Goal: Task Accomplishment & Management: Manage account settings

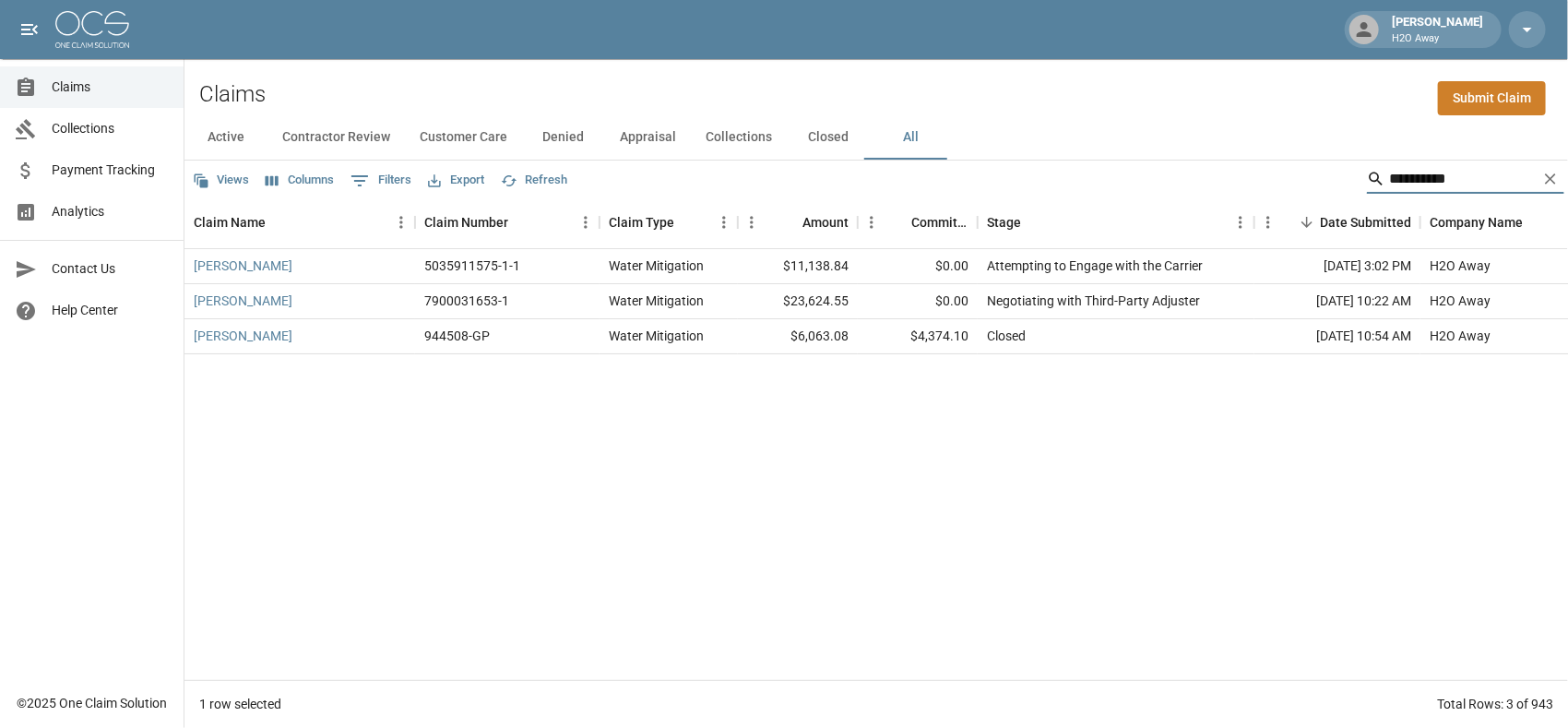
drag, startPoint x: 1454, startPoint y: 178, endPoint x: 1297, endPoint y: 166, distance: 157.5
click at [1297, 166] on div "**********" at bounding box center [876, 179] width 1383 height 37
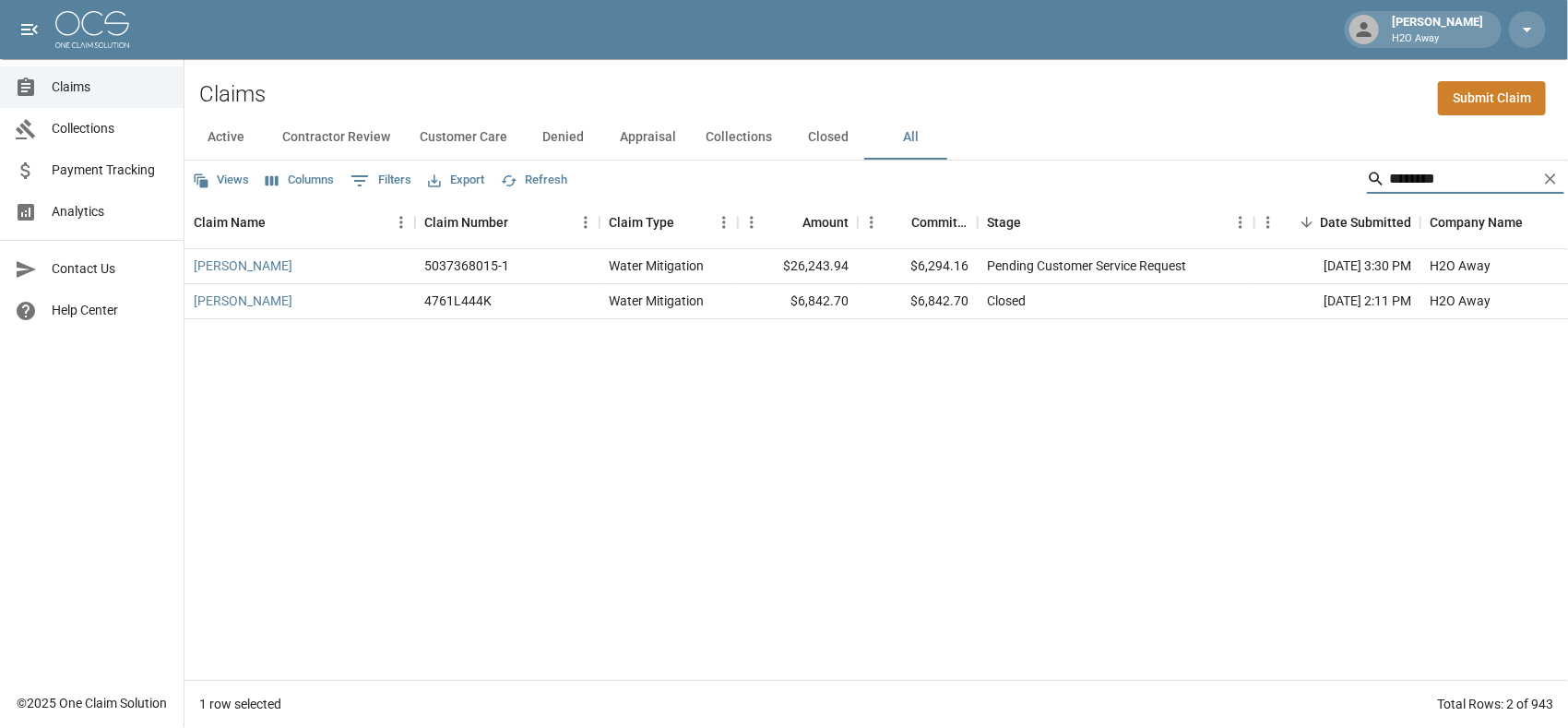
type input "********"
click at [230, 267] on link "[PERSON_NAME]" at bounding box center [243, 266] width 99 height 18
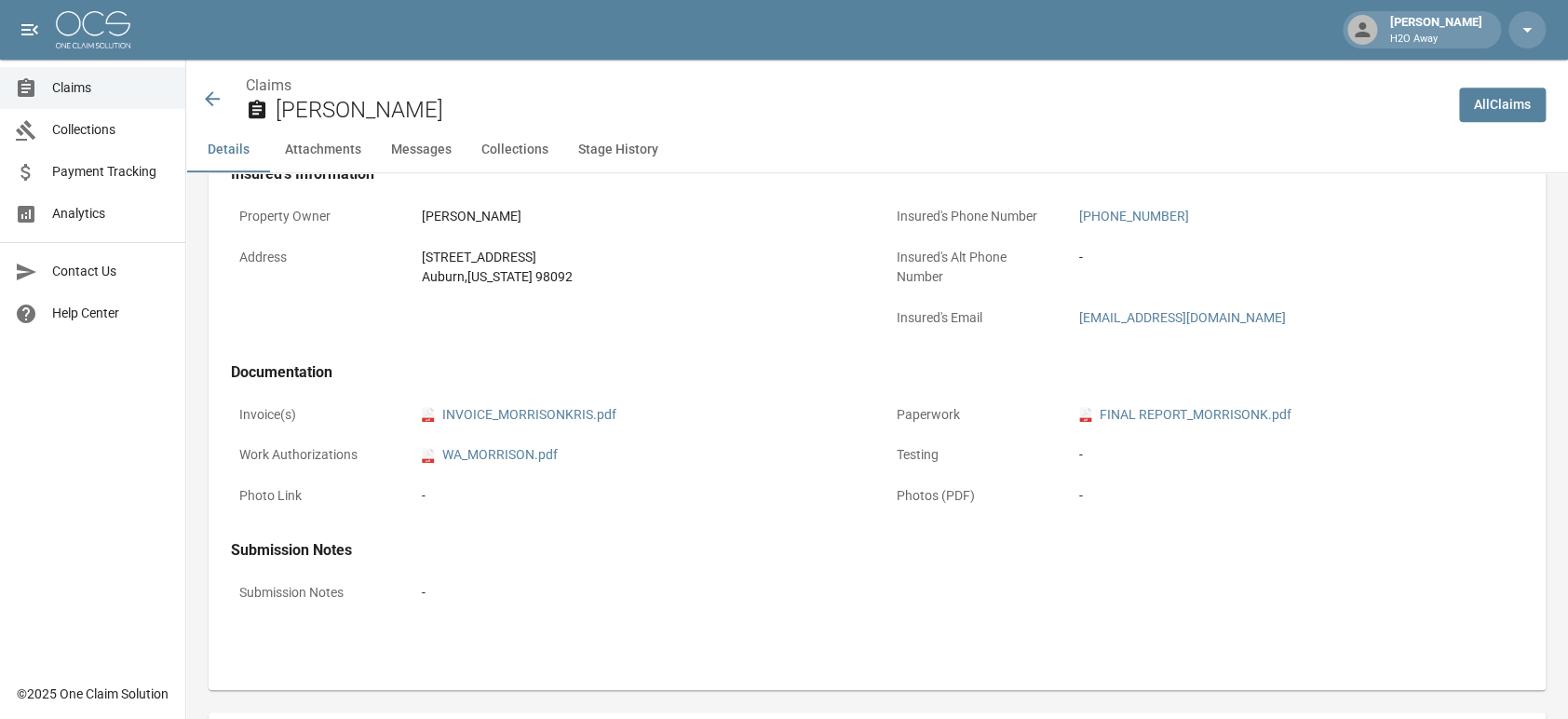
scroll to position [620, 0]
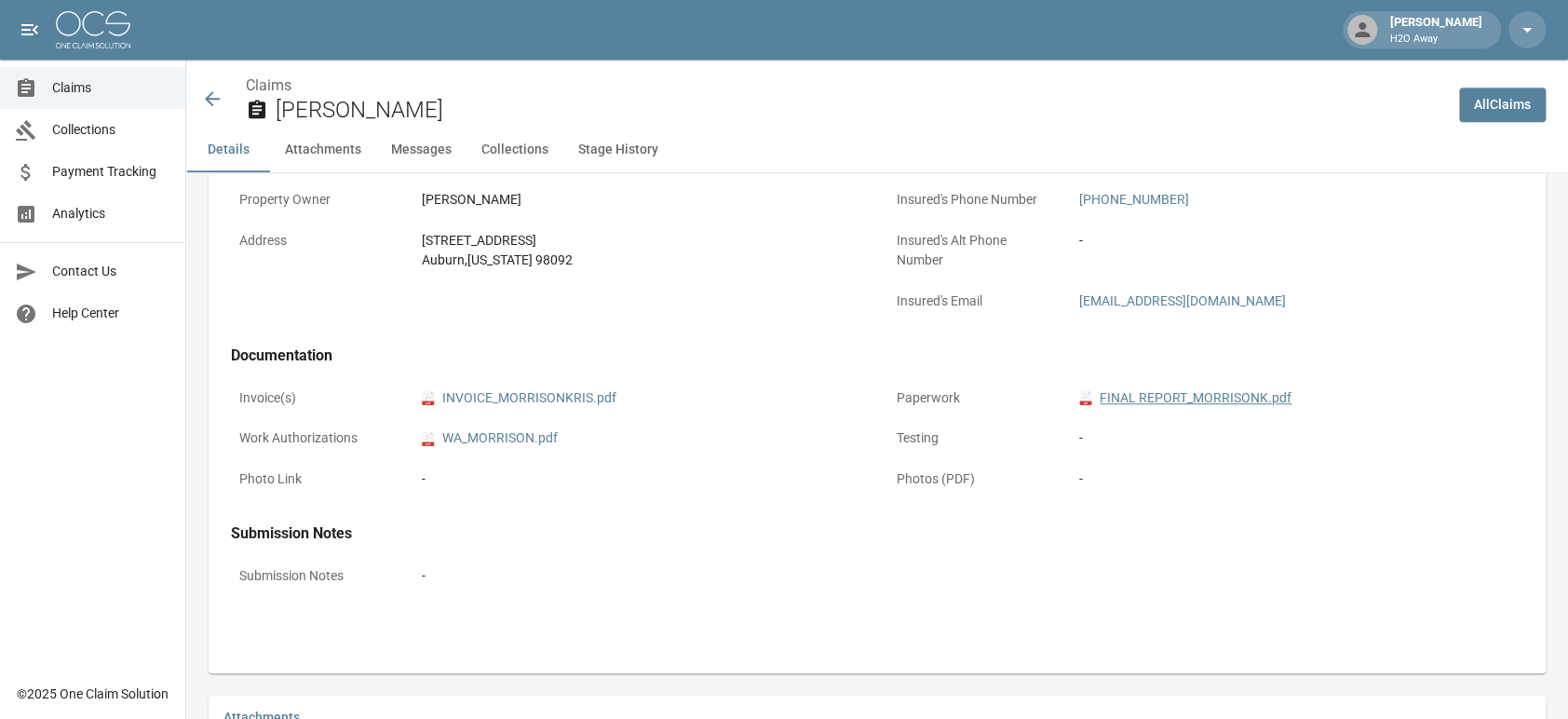
click at [1155, 394] on link "pdf FINAL REPORT_MORRISONK.pdf" at bounding box center [1186, 398] width 213 height 20
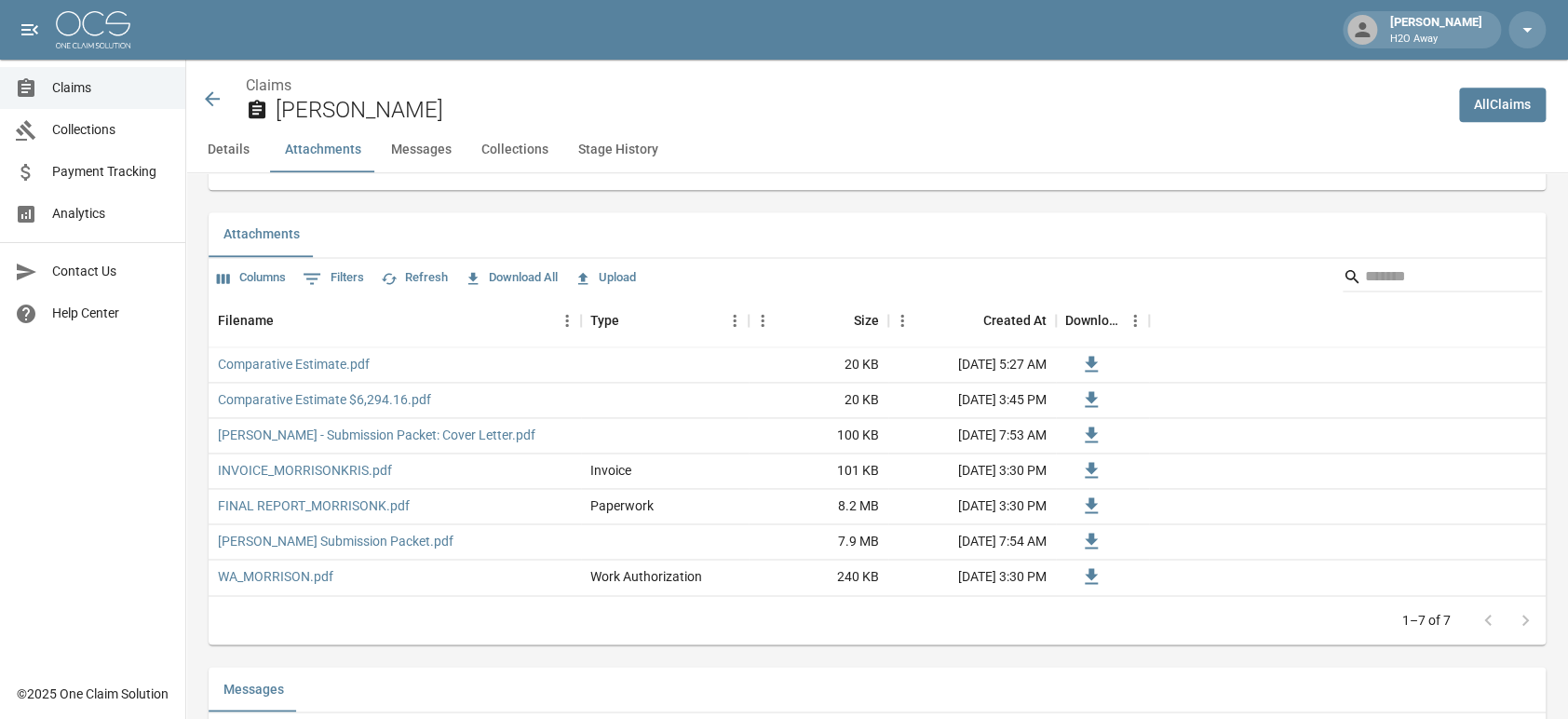
scroll to position [1139, 0]
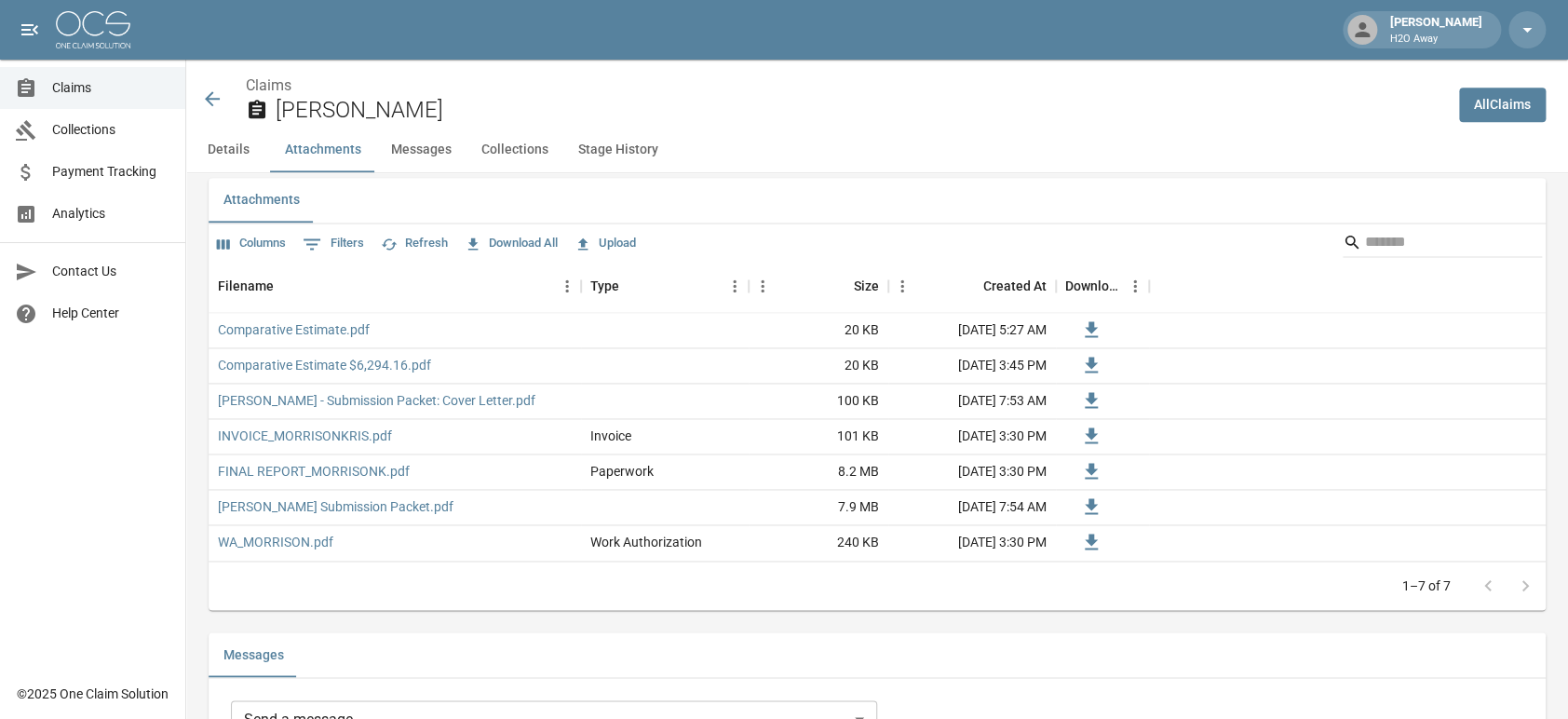
click at [597, 249] on button "Upload" at bounding box center [605, 243] width 71 height 29
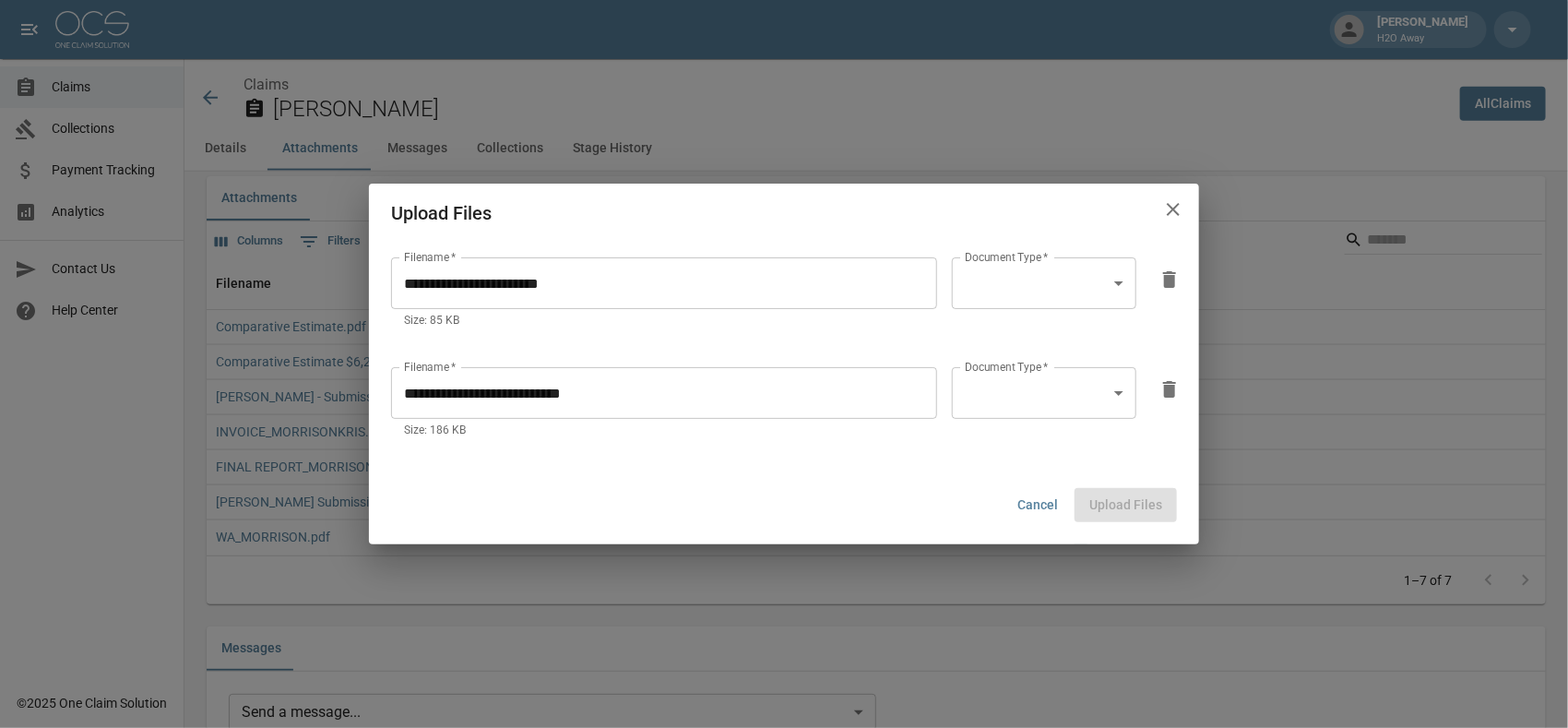
click at [1046, 294] on body "[PERSON_NAME] H2O Away Claims Collections Payment Tracking Analytics Contact Us…" at bounding box center [784, 495] width 1568 height 3247
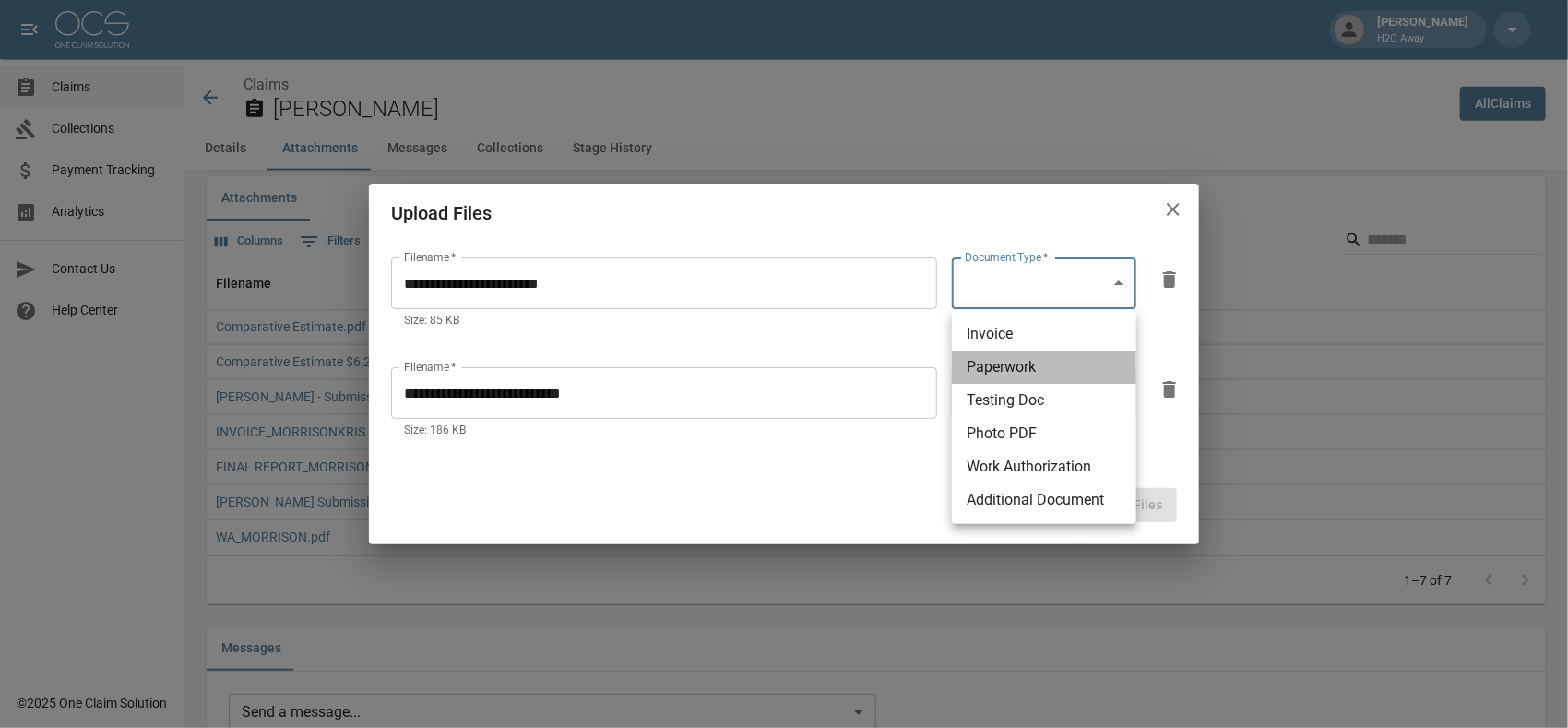
click at [1028, 365] on li "Paperwork" at bounding box center [1044, 368] width 185 height 33
type input "*********"
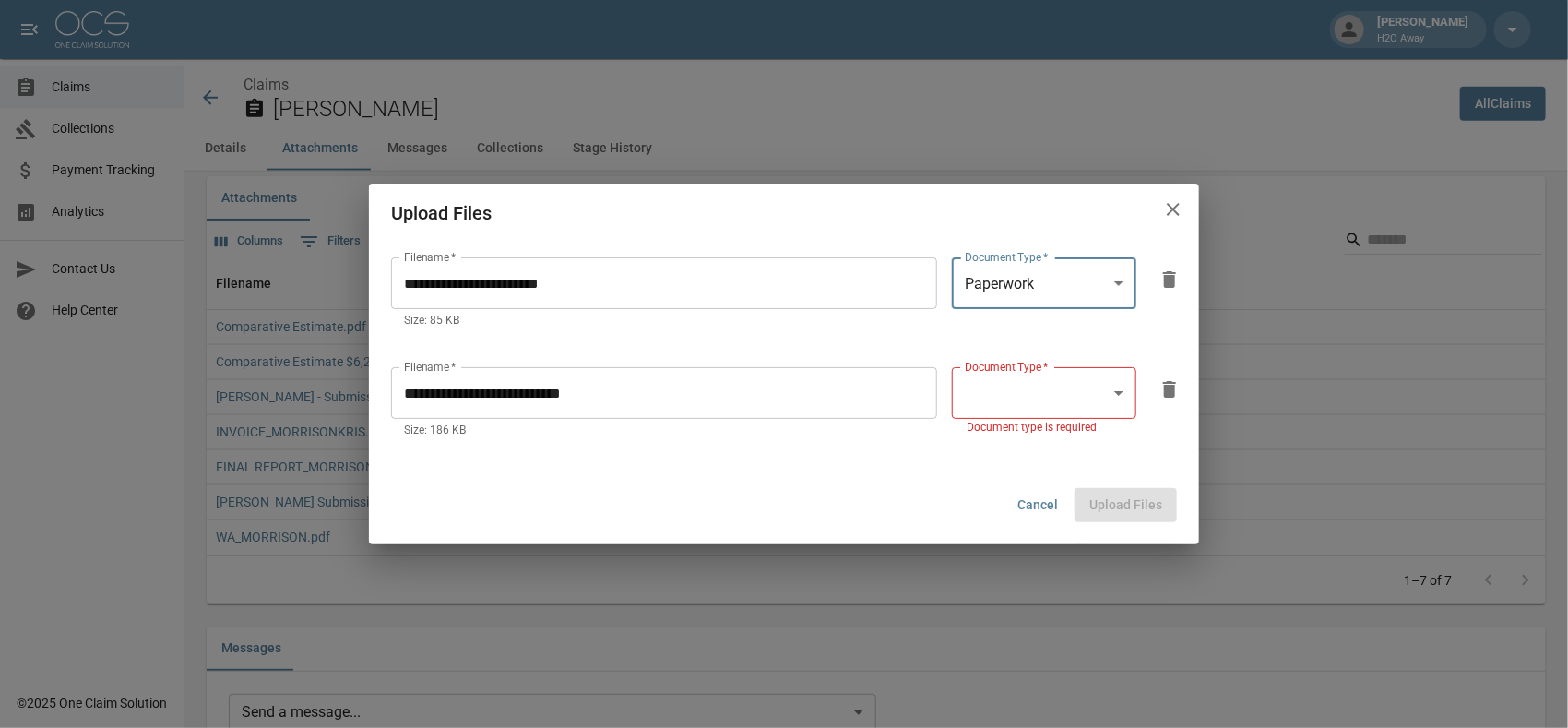
click at [1028, 382] on body "[PERSON_NAME] H2O Away Claims Collections Payment Tracking Analytics Contact Us…" at bounding box center [784, 495] width 1568 height 3247
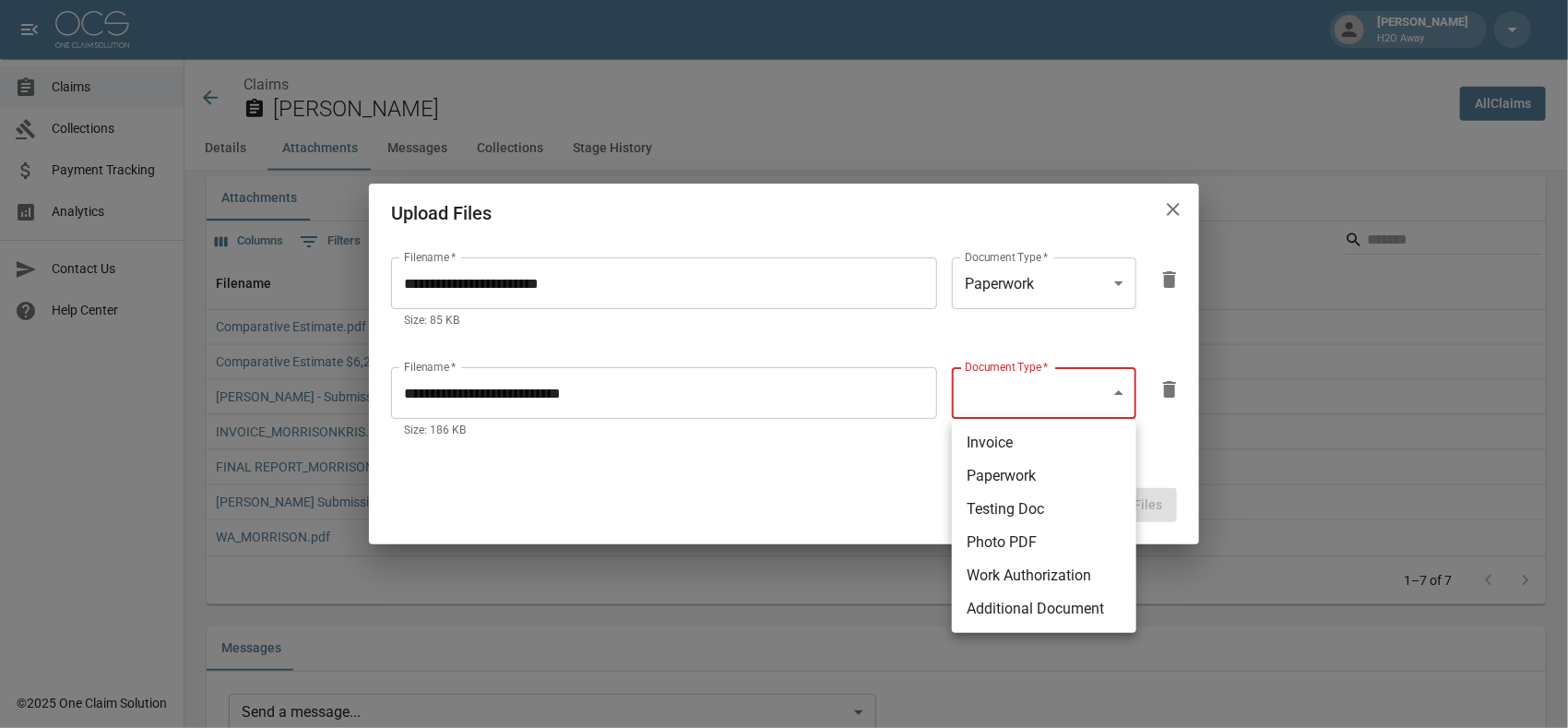
click at [1031, 443] on li "Invoice" at bounding box center [1044, 443] width 185 height 33
type input "********"
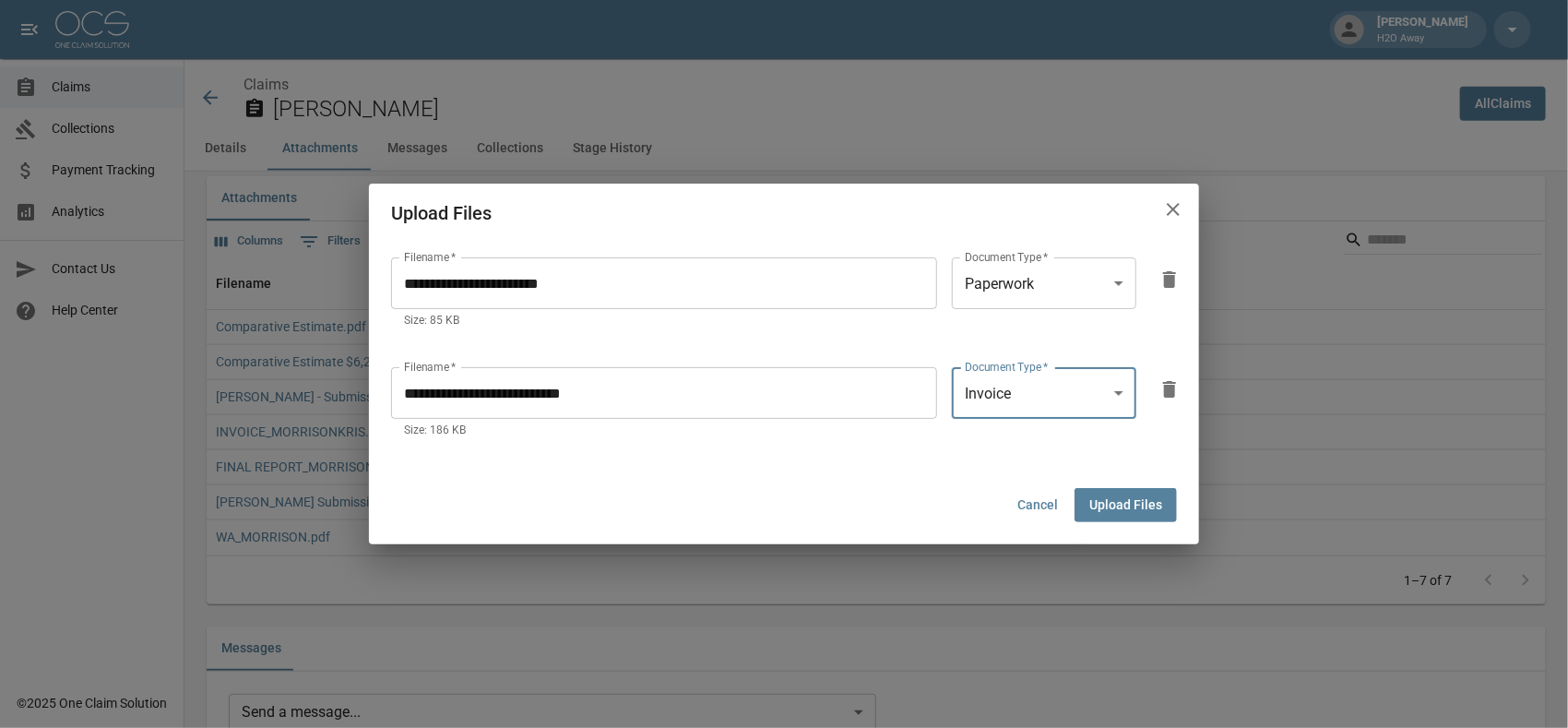
click at [1097, 511] on button "Upload Files" at bounding box center [1126, 504] width 103 height 34
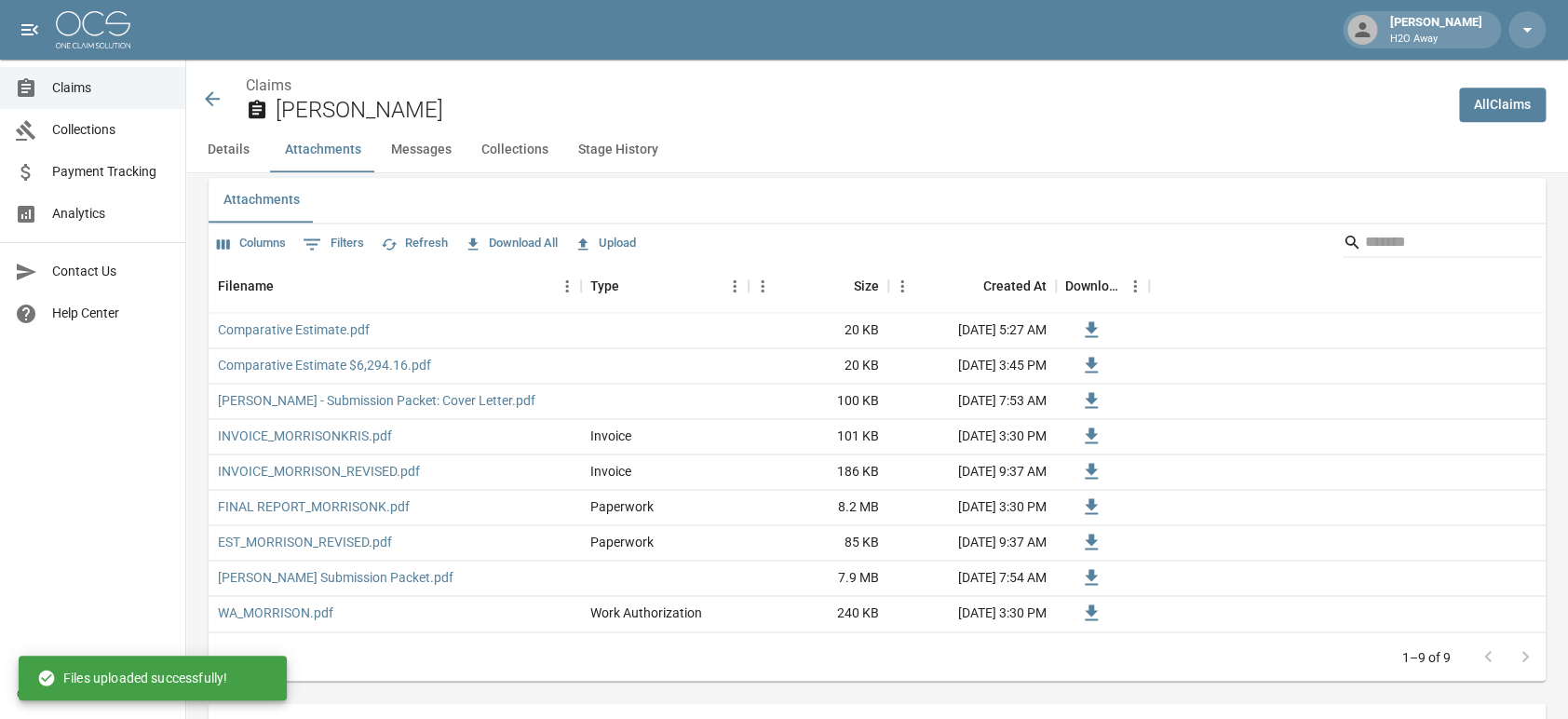
click at [116, 94] on span "Claims" at bounding box center [111, 88] width 118 height 20
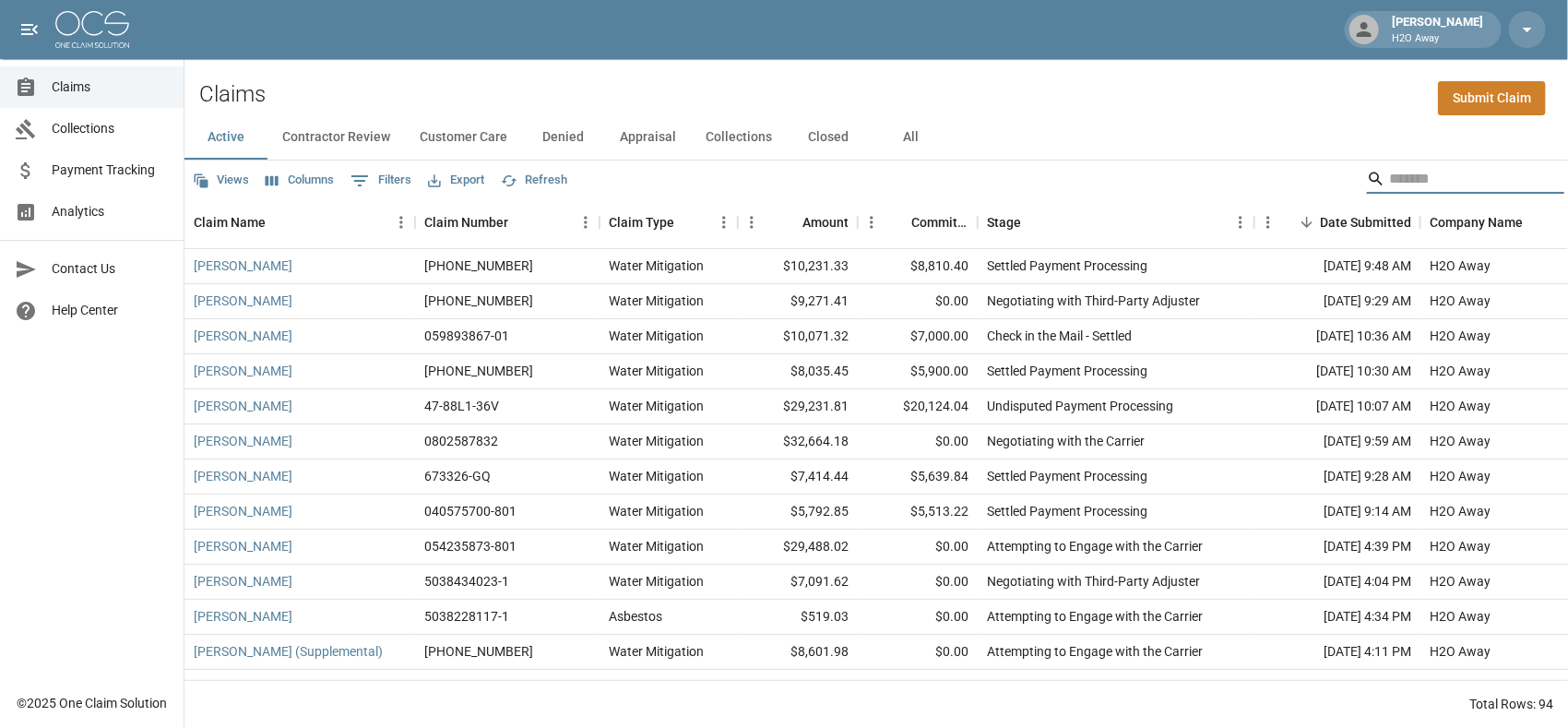
click at [1409, 176] on input "Search" at bounding box center [1463, 179] width 148 height 30
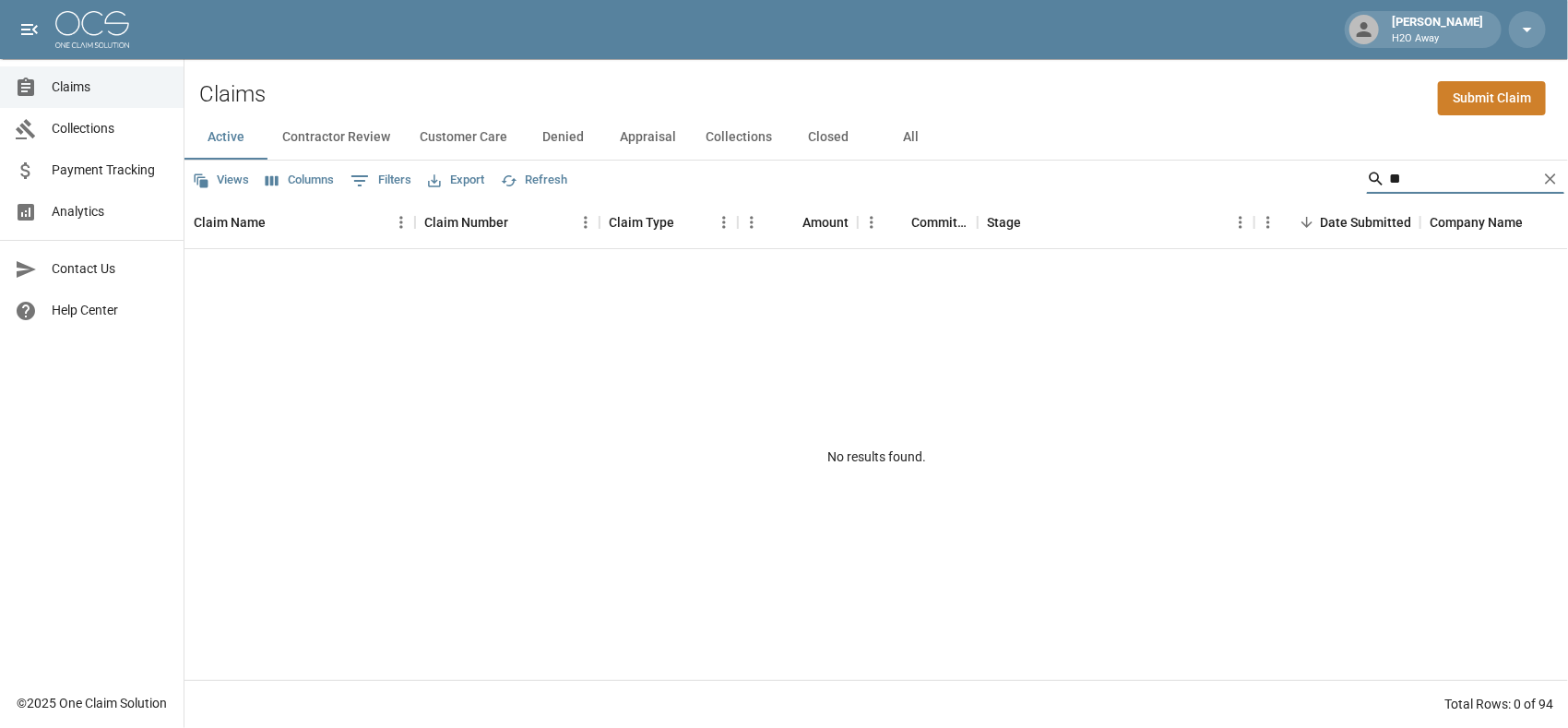
type input "*"
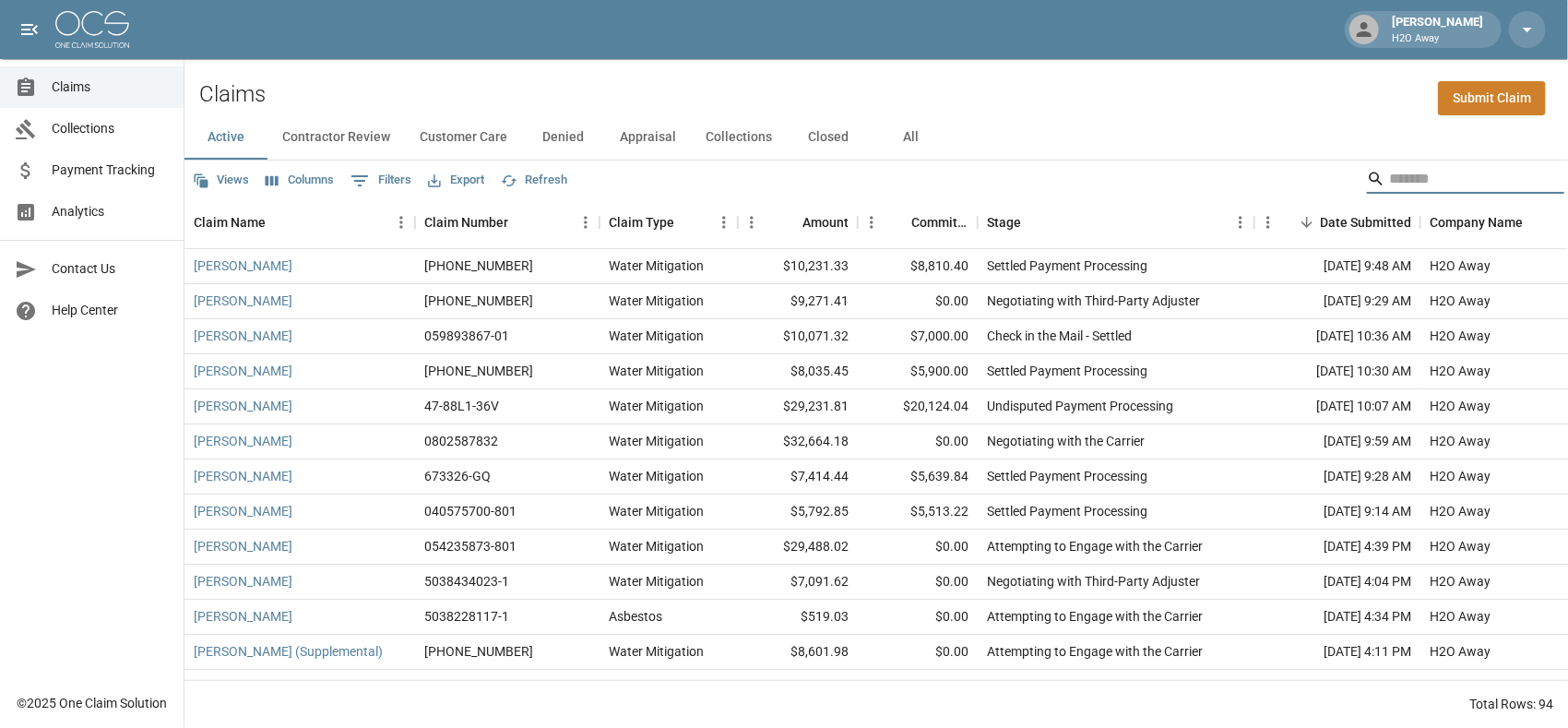
click at [898, 125] on button "All" at bounding box center [911, 138] width 83 height 44
click at [1448, 178] on input "Search" at bounding box center [1463, 179] width 148 height 30
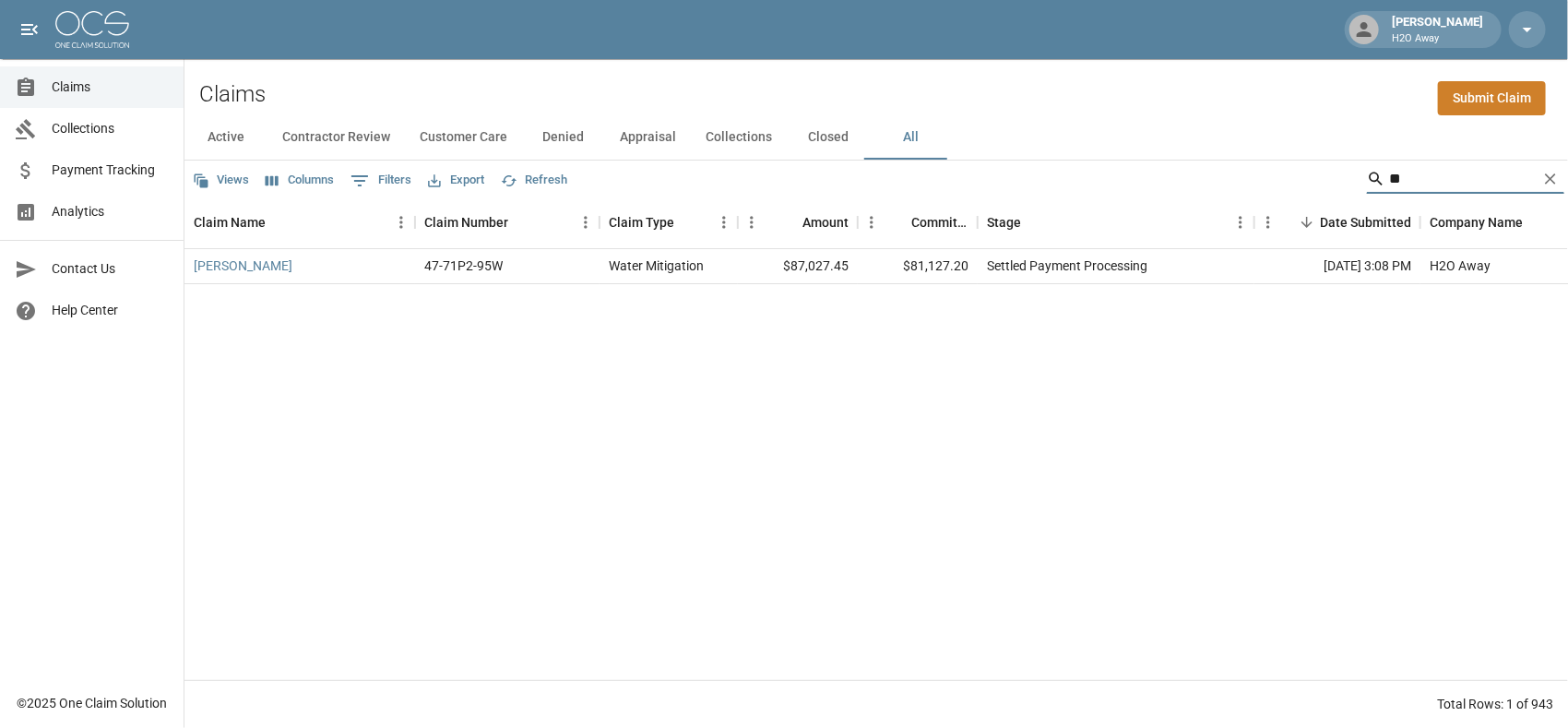
type input "*"
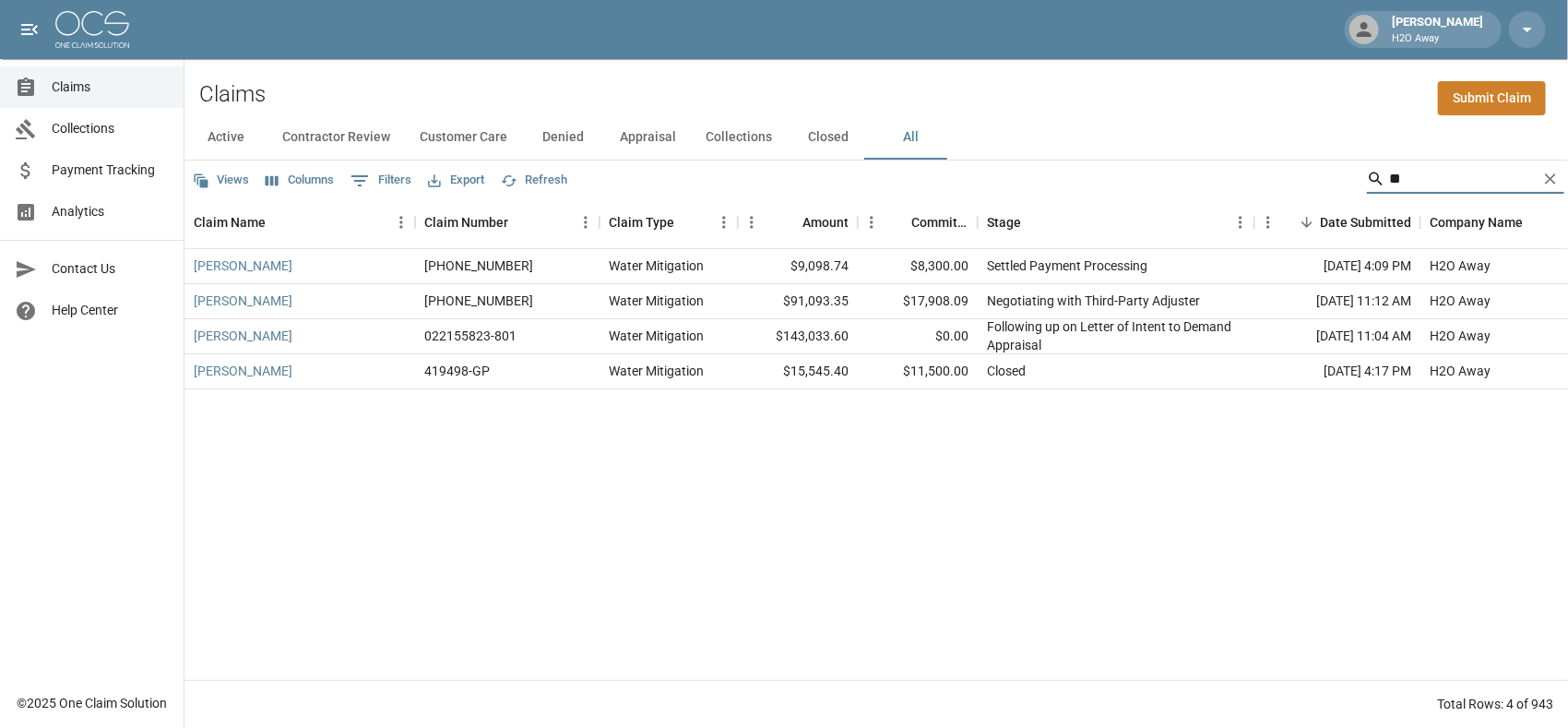
type input "*"
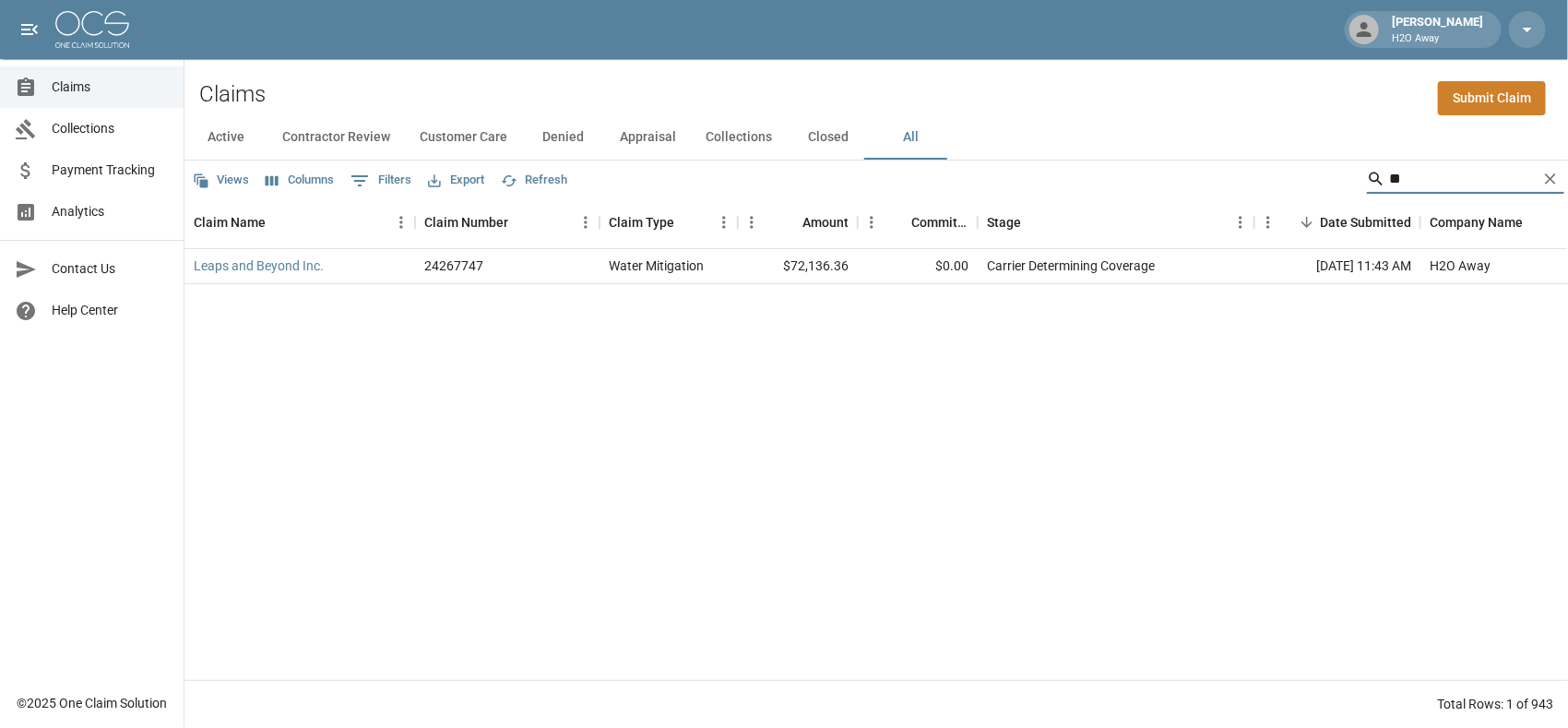
type input "*"
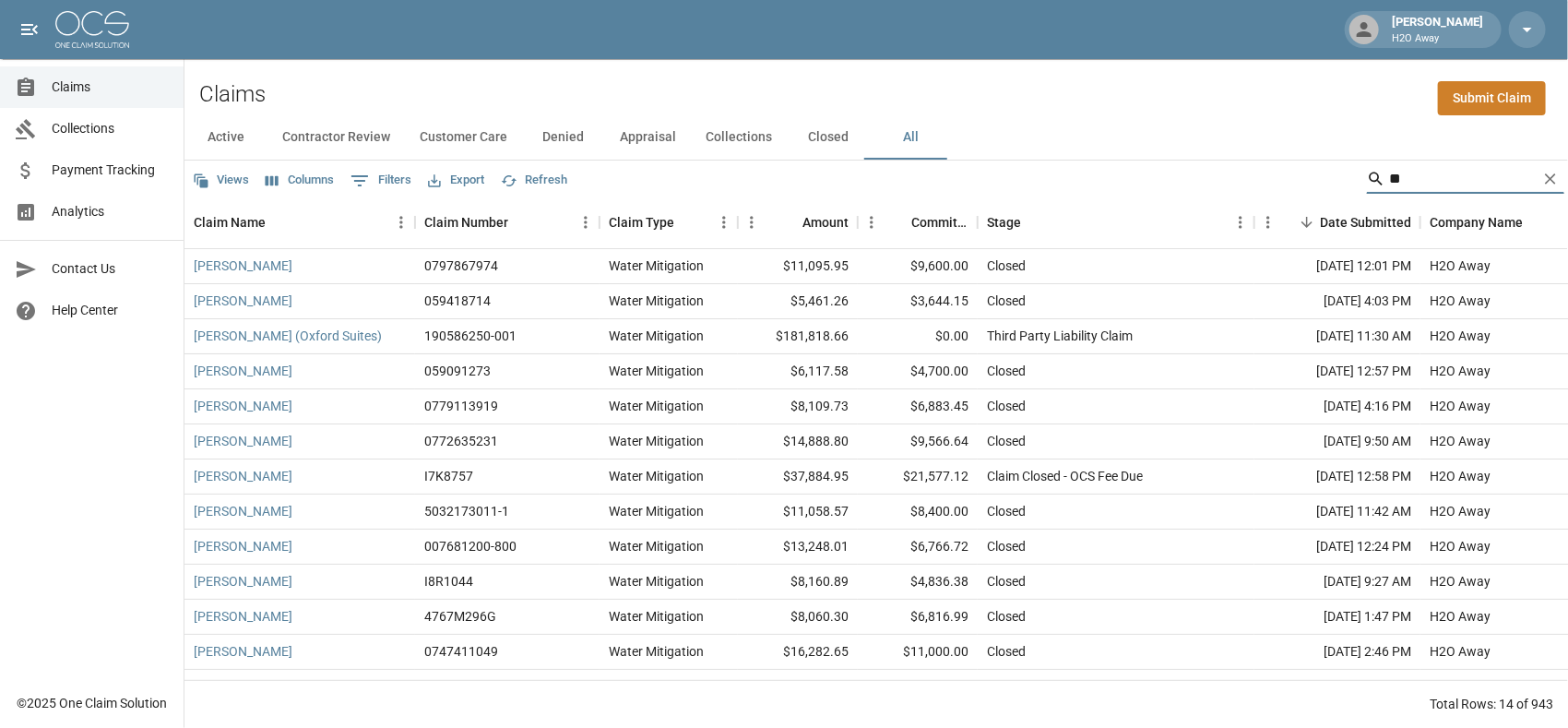
type input "*"
